Goal: Information Seeking & Learning: Learn about a topic

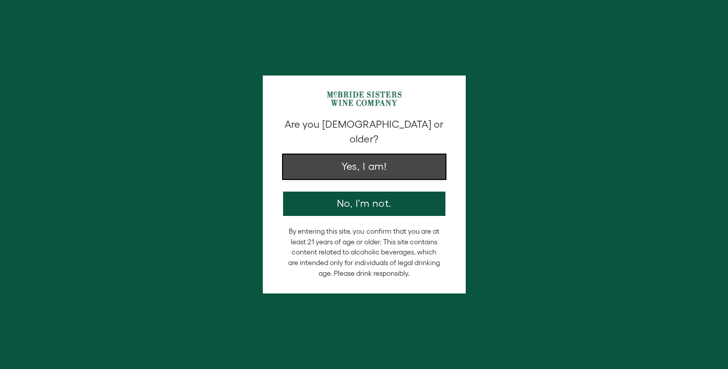
click at [311, 156] on button "Yes, I am!" at bounding box center [364, 167] width 162 height 24
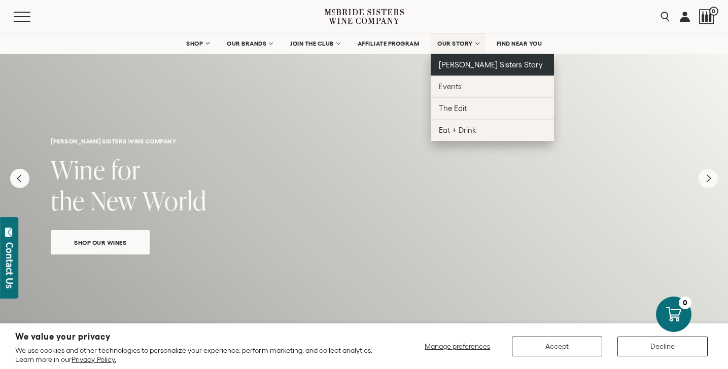
click at [471, 56] on link "[PERSON_NAME] Sisters Story" at bounding box center [492, 65] width 123 height 22
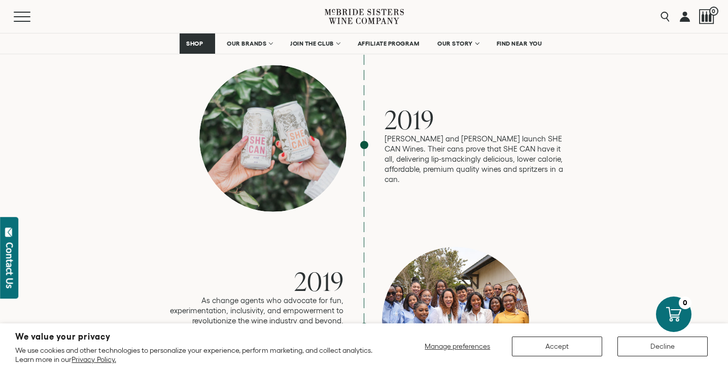
scroll to position [2105, 0]
